Goal: Transaction & Acquisition: Purchase product/service

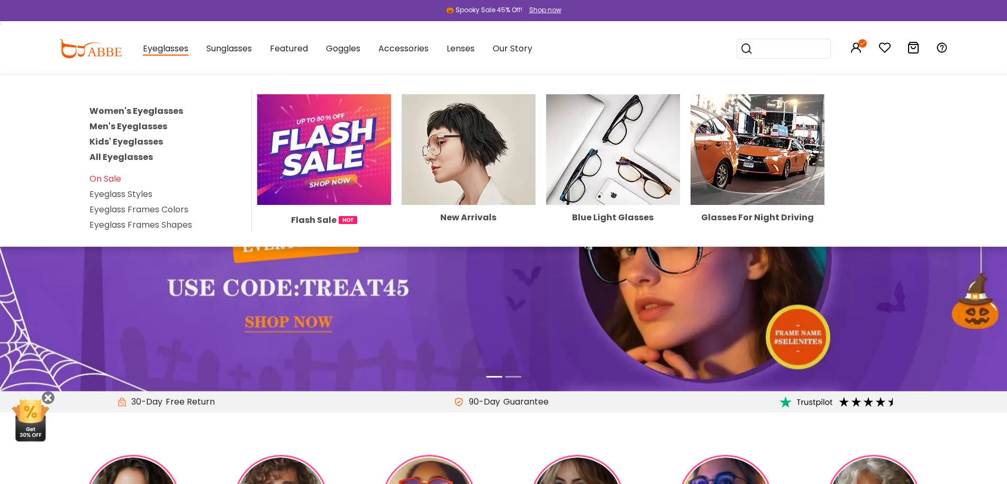
drag, startPoint x: 0, startPoint y: 0, endPoint x: 114, endPoint y: 158, distance: 194.9
click at [114, 158] on link "All Eyeglasses" at bounding box center [120, 157] width 63 height 12
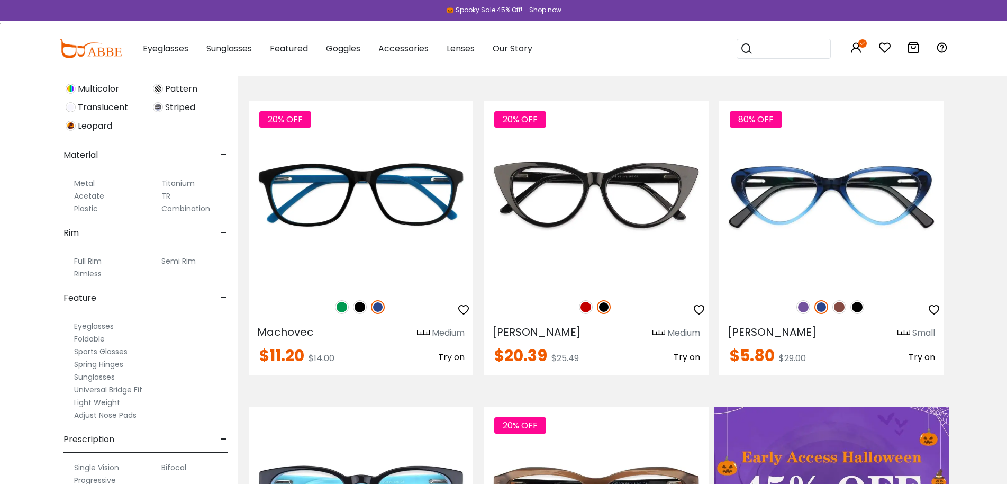
scroll to position [106, 0]
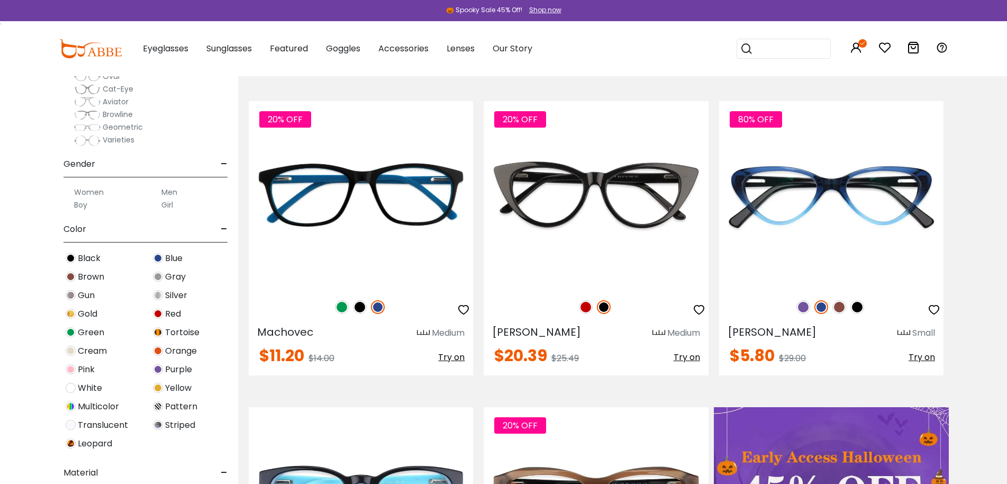
click at [166, 319] on span "Red" at bounding box center [173, 313] width 16 height 13
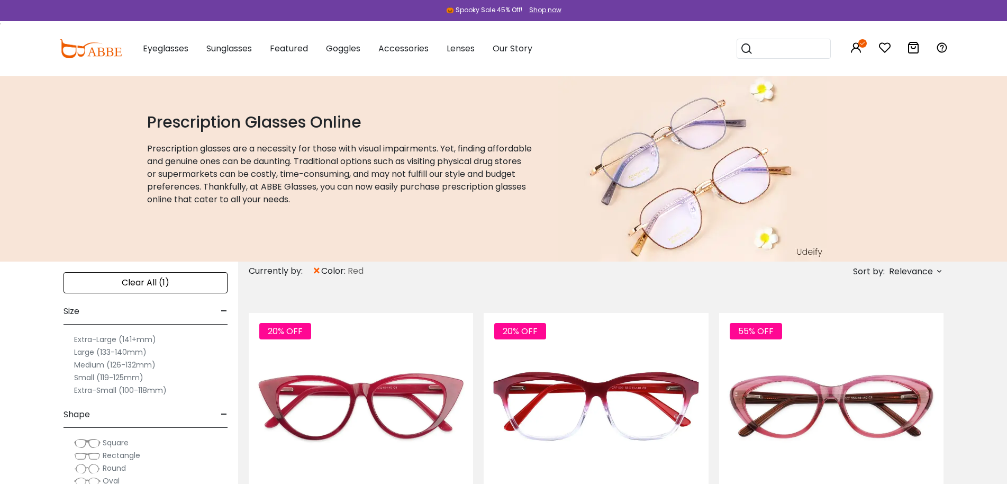
click at [910, 269] on span "Relevance" at bounding box center [911, 271] width 44 height 19
click at [899, 298] on label "New Arrivals" at bounding box center [886, 301] width 51 height 13
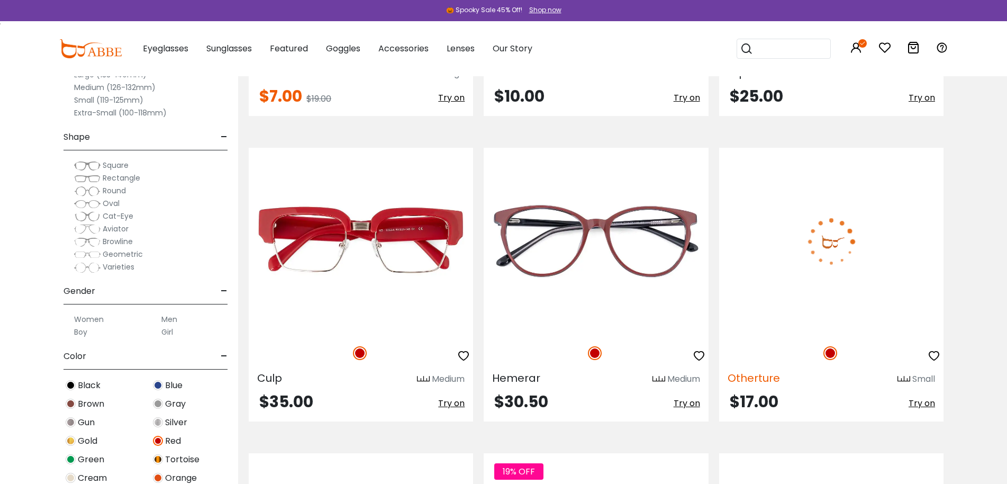
scroll to position [2011, 0]
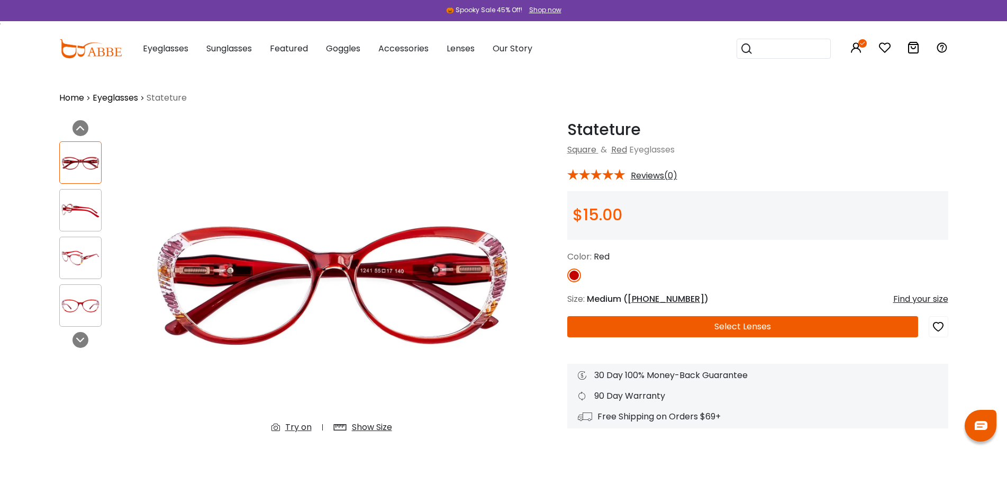
click at [91, 256] on img at bounding box center [80, 258] width 41 height 21
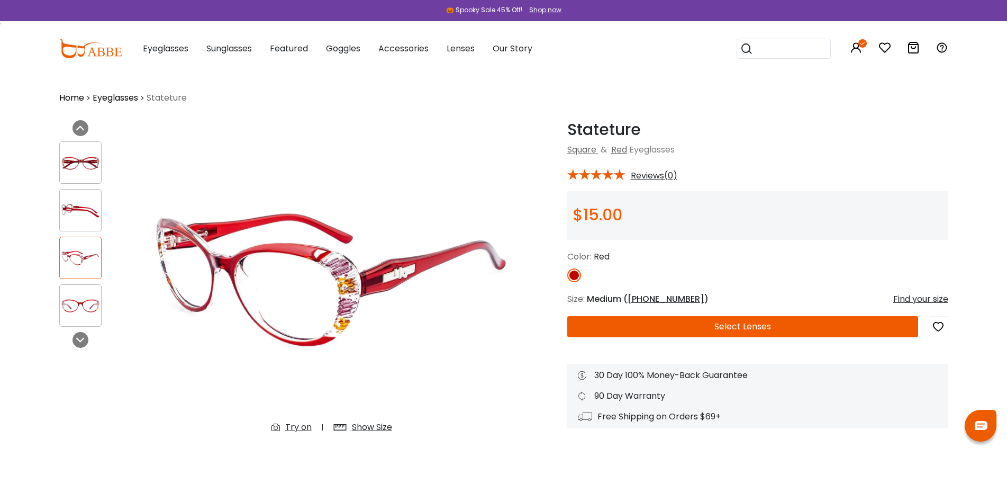
click at [82, 170] on img at bounding box center [80, 162] width 41 height 21
